Goal: Find specific page/section: Find specific page/section

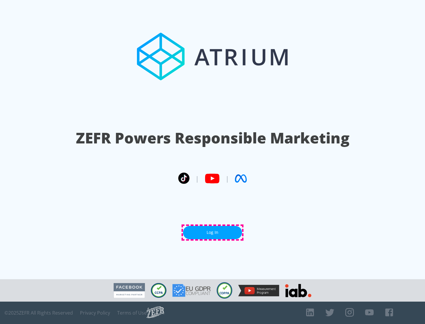
click at [212, 233] on link "Log In" at bounding box center [212, 232] width 59 height 13
